Goal: Task Accomplishment & Management: Use online tool/utility

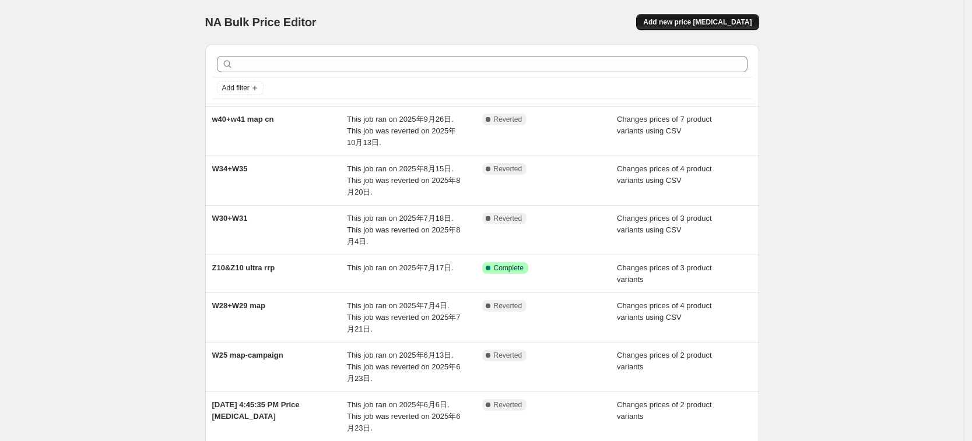
click at [747, 18] on span "Add new price [MEDICAL_DATA]" at bounding box center [697, 21] width 108 height 9
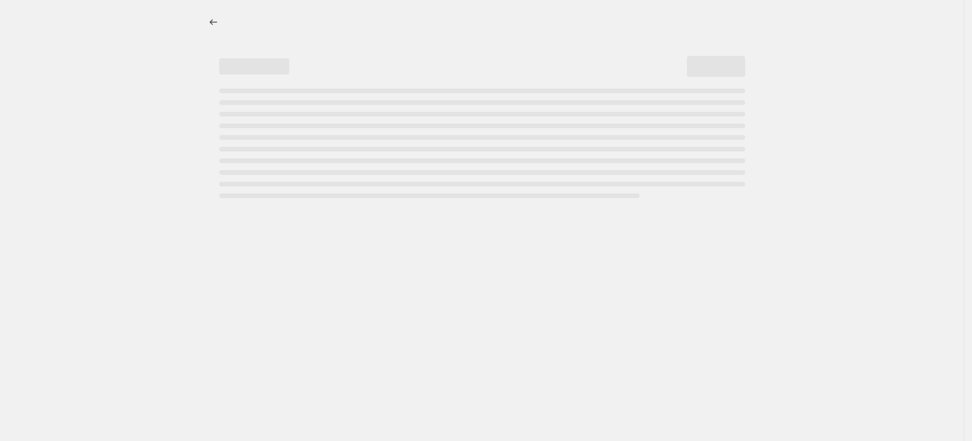
select select "percentage"
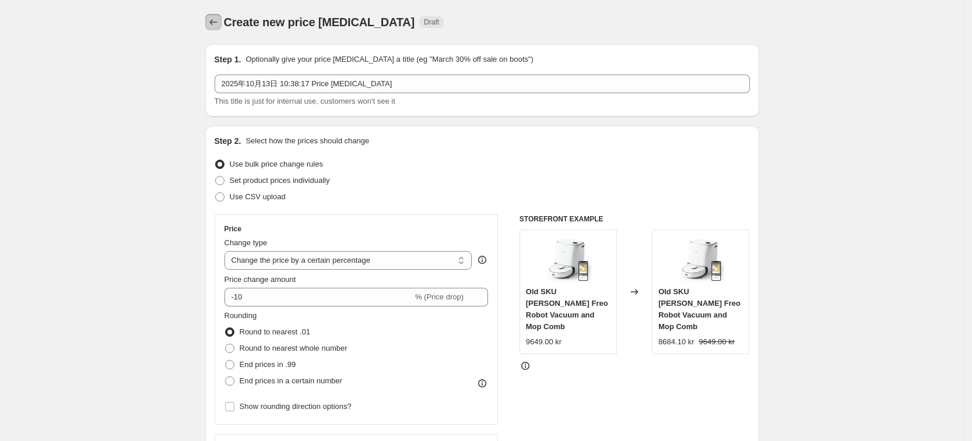
click at [219, 20] on icon "Price change jobs" at bounding box center [214, 22] width 12 height 12
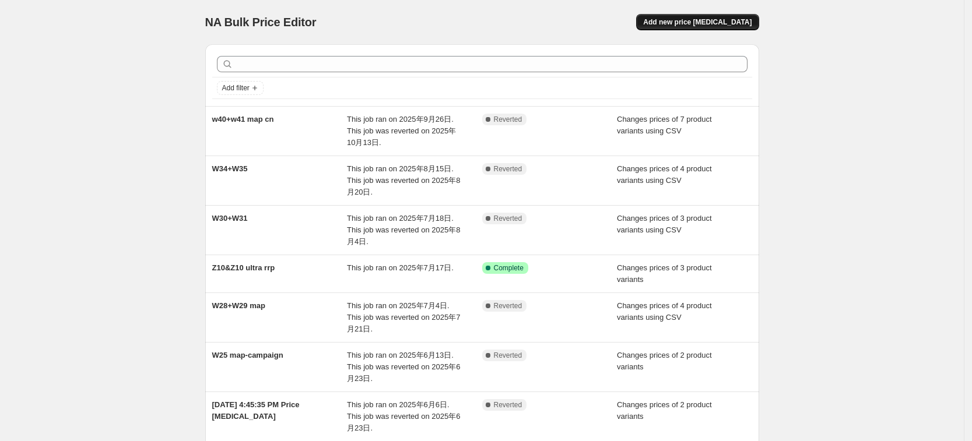
click at [741, 16] on button "Add new price [MEDICAL_DATA]" at bounding box center [697, 22] width 122 height 16
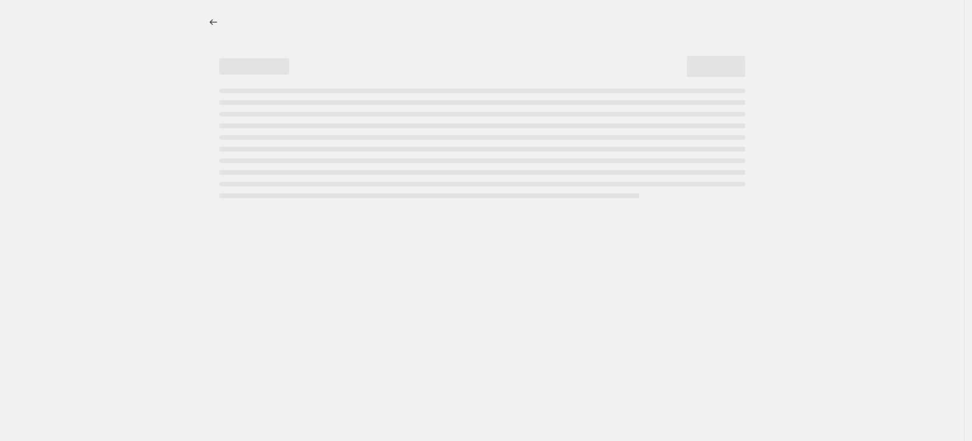
select select "percentage"
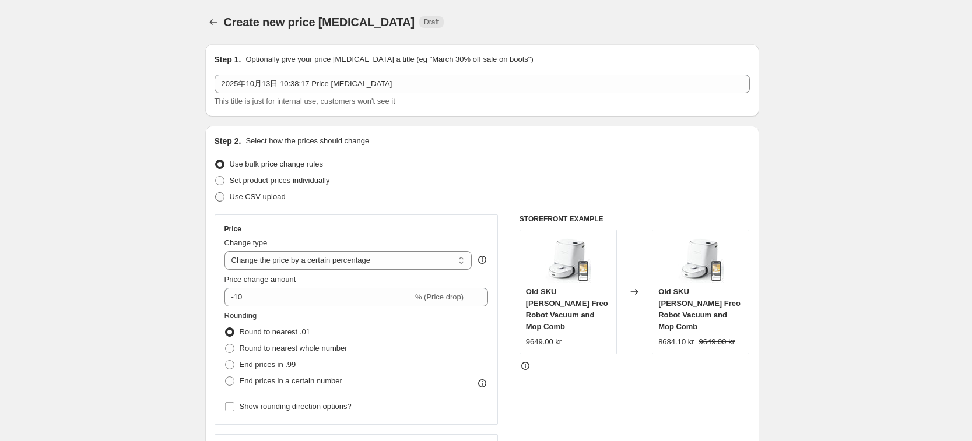
click at [229, 196] on label "Use CSV upload" at bounding box center [250, 197] width 71 height 16
click at [216, 193] on input "Use CSV upload" at bounding box center [215, 192] width 1 height 1
radio input "true"
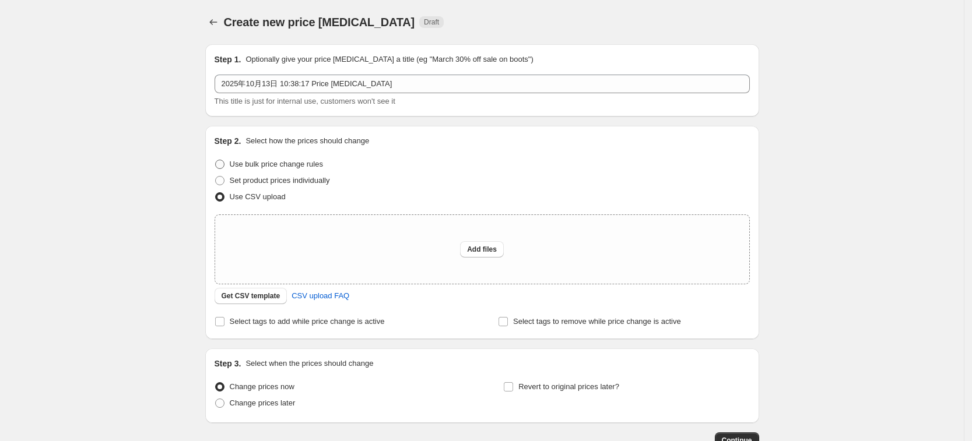
click at [270, 162] on span "Use bulk price change rules" at bounding box center [276, 164] width 93 height 9
click at [216, 160] on input "Use bulk price change rules" at bounding box center [215, 160] width 1 height 1
radio input "true"
select select "percentage"
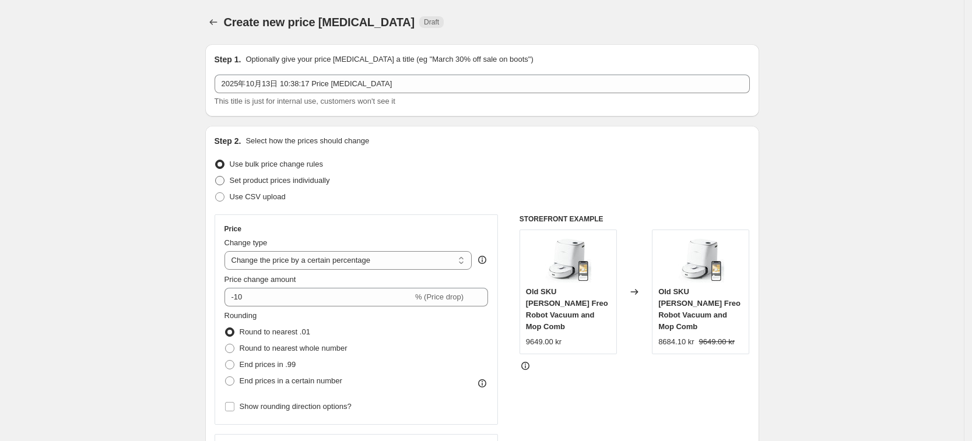
click at [257, 183] on span "Set product prices individually" at bounding box center [280, 180] width 100 height 9
click at [216, 177] on input "Set product prices individually" at bounding box center [215, 176] width 1 height 1
radio input "true"
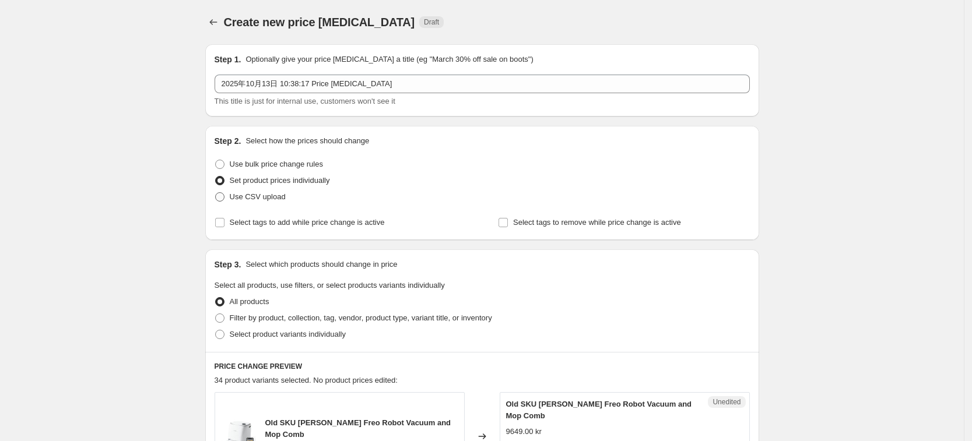
click at [225, 199] on span at bounding box center [219, 196] width 9 height 9
click at [216, 193] on input "Use CSV upload" at bounding box center [215, 192] width 1 height 1
radio input "true"
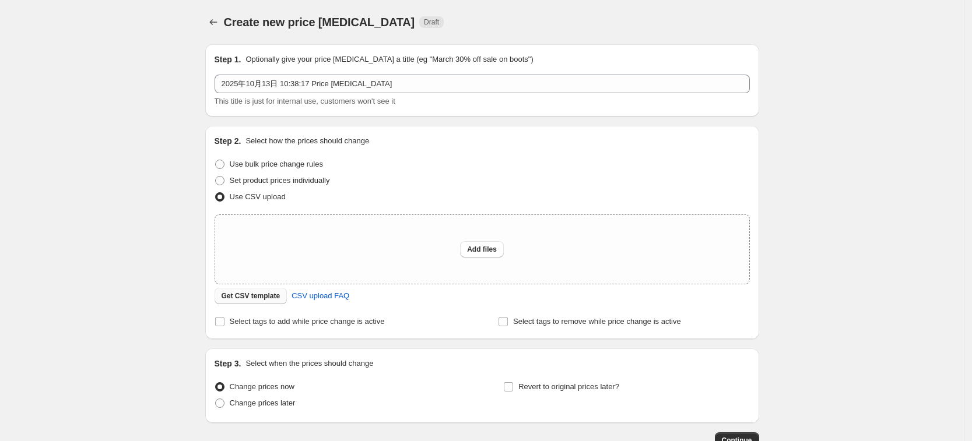
click at [243, 299] on span "Get CSV template" at bounding box center [251, 296] width 59 height 9
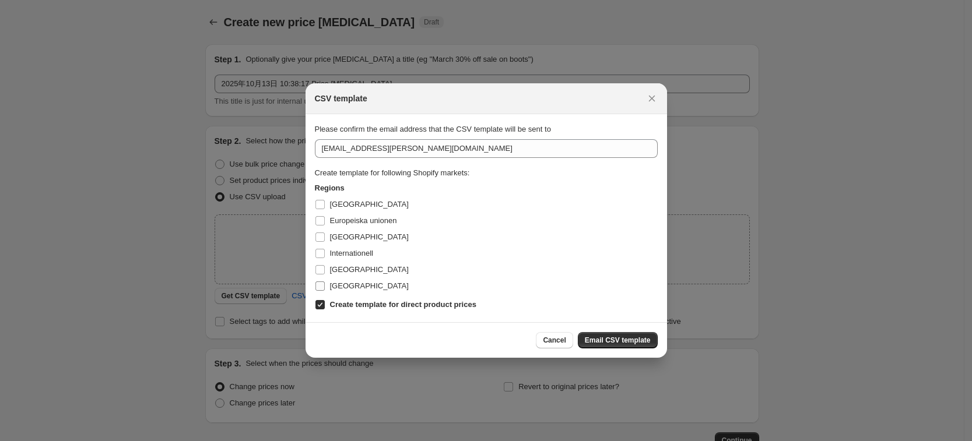
click at [345, 282] on span "[GEOGRAPHIC_DATA]" at bounding box center [369, 286] width 79 height 9
click at [325, 282] on input "[GEOGRAPHIC_DATA]" at bounding box center [320, 286] width 9 height 9
checkbox input "true"
click at [341, 239] on span "[GEOGRAPHIC_DATA]" at bounding box center [369, 237] width 79 height 9
click at [325, 239] on input "[GEOGRAPHIC_DATA]" at bounding box center [320, 237] width 9 height 9
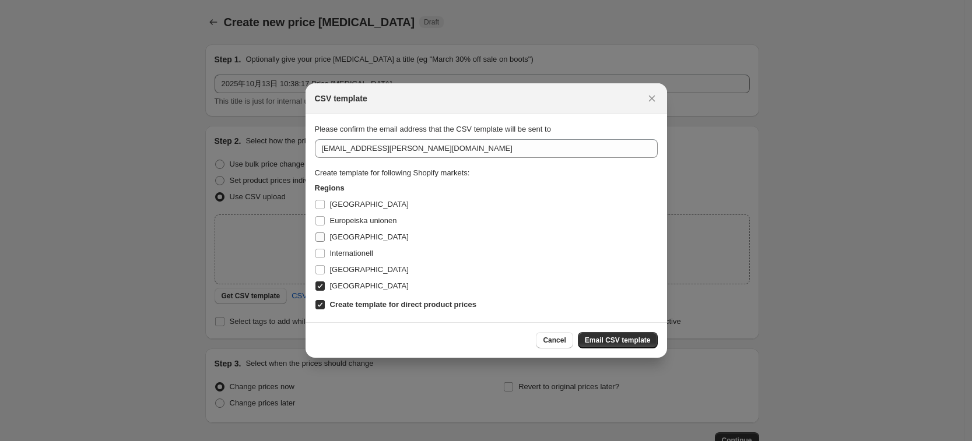
checkbox input "true"
click at [342, 208] on span "[GEOGRAPHIC_DATA]" at bounding box center [369, 204] width 79 height 9
click at [325, 208] on input "[GEOGRAPHIC_DATA]" at bounding box center [320, 204] width 9 height 9
checkbox input "true"
click at [620, 340] on span "Email CSV template" at bounding box center [618, 340] width 66 height 9
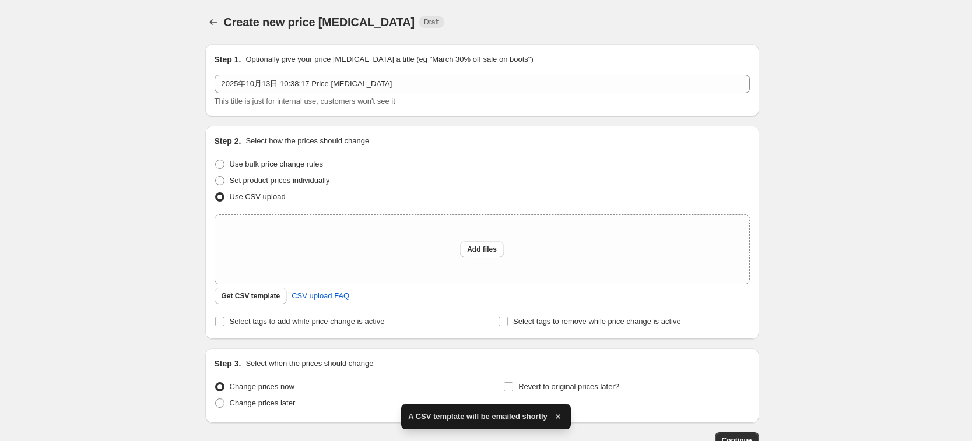
click at [489, 415] on span "A CSV template will be emailed shortly" at bounding box center [477, 417] width 139 height 12
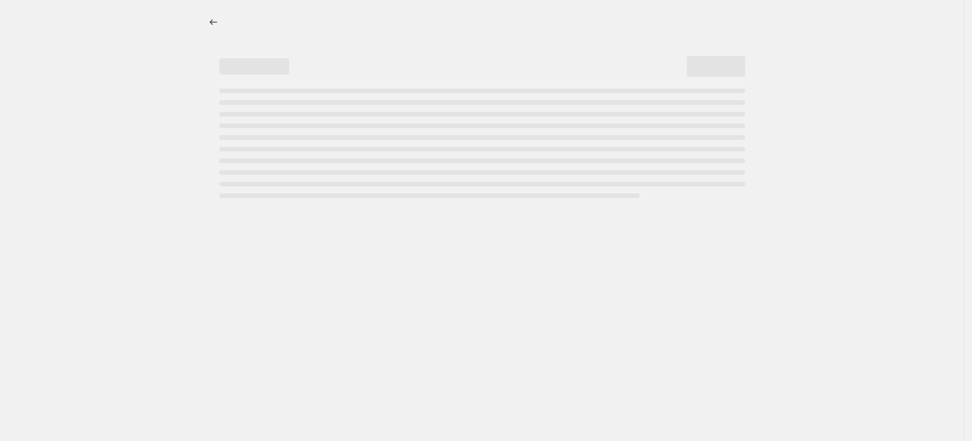
select select "percentage"
